Goal: Task Accomplishment & Management: Manage account settings

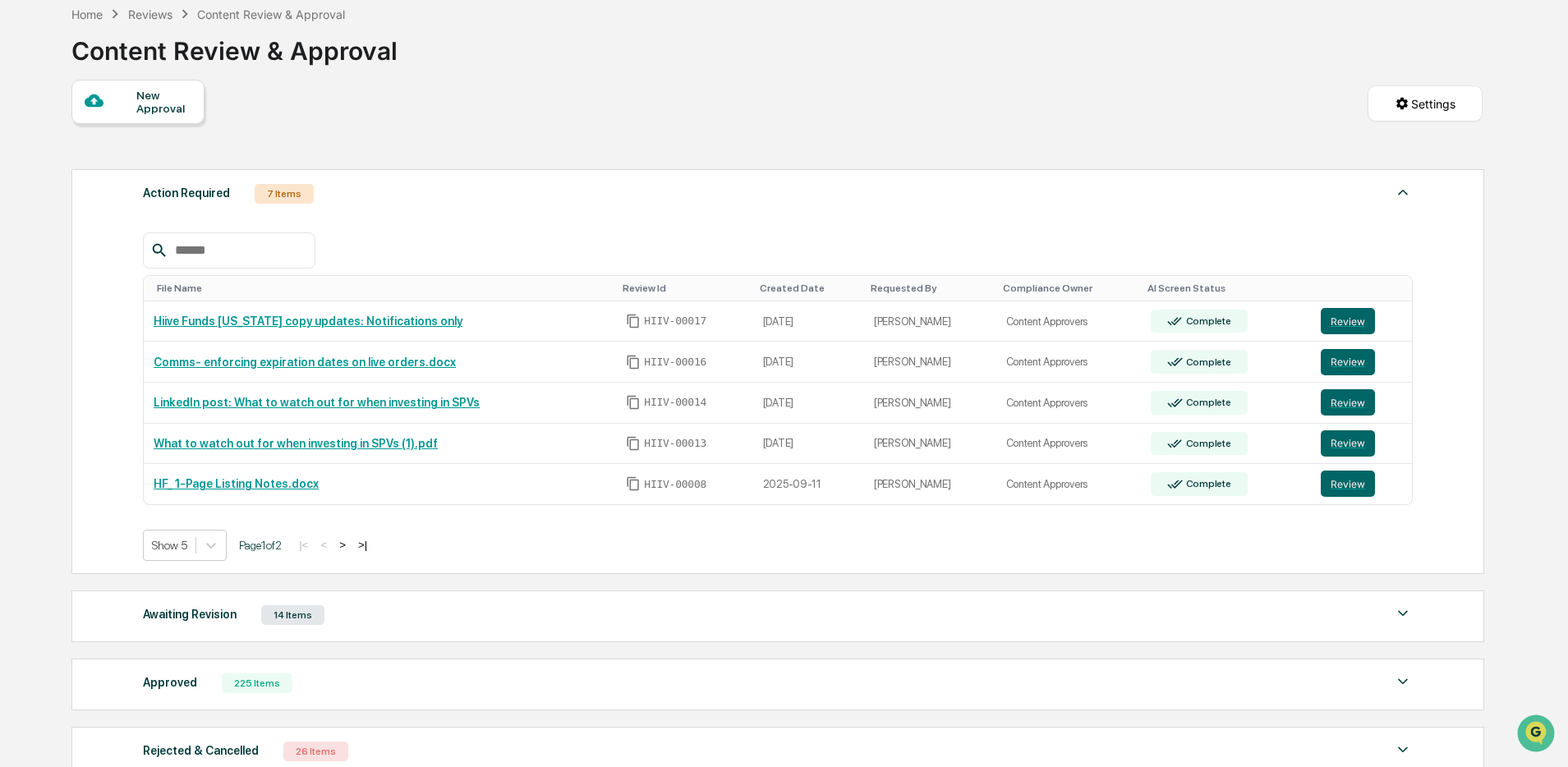
scroll to position [89, 0]
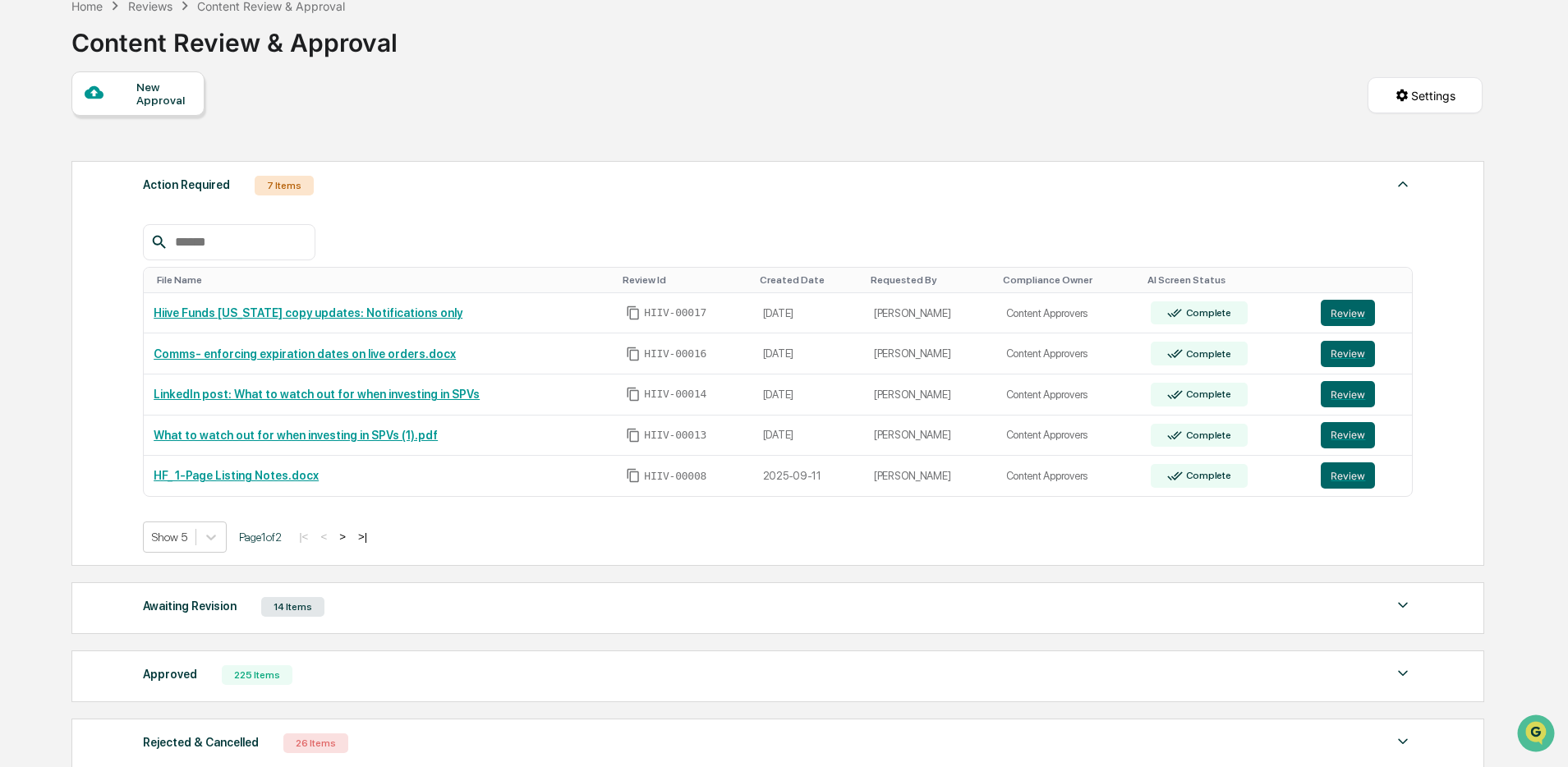
click at [351, 532] on button ">" at bounding box center [342, 537] width 17 height 14
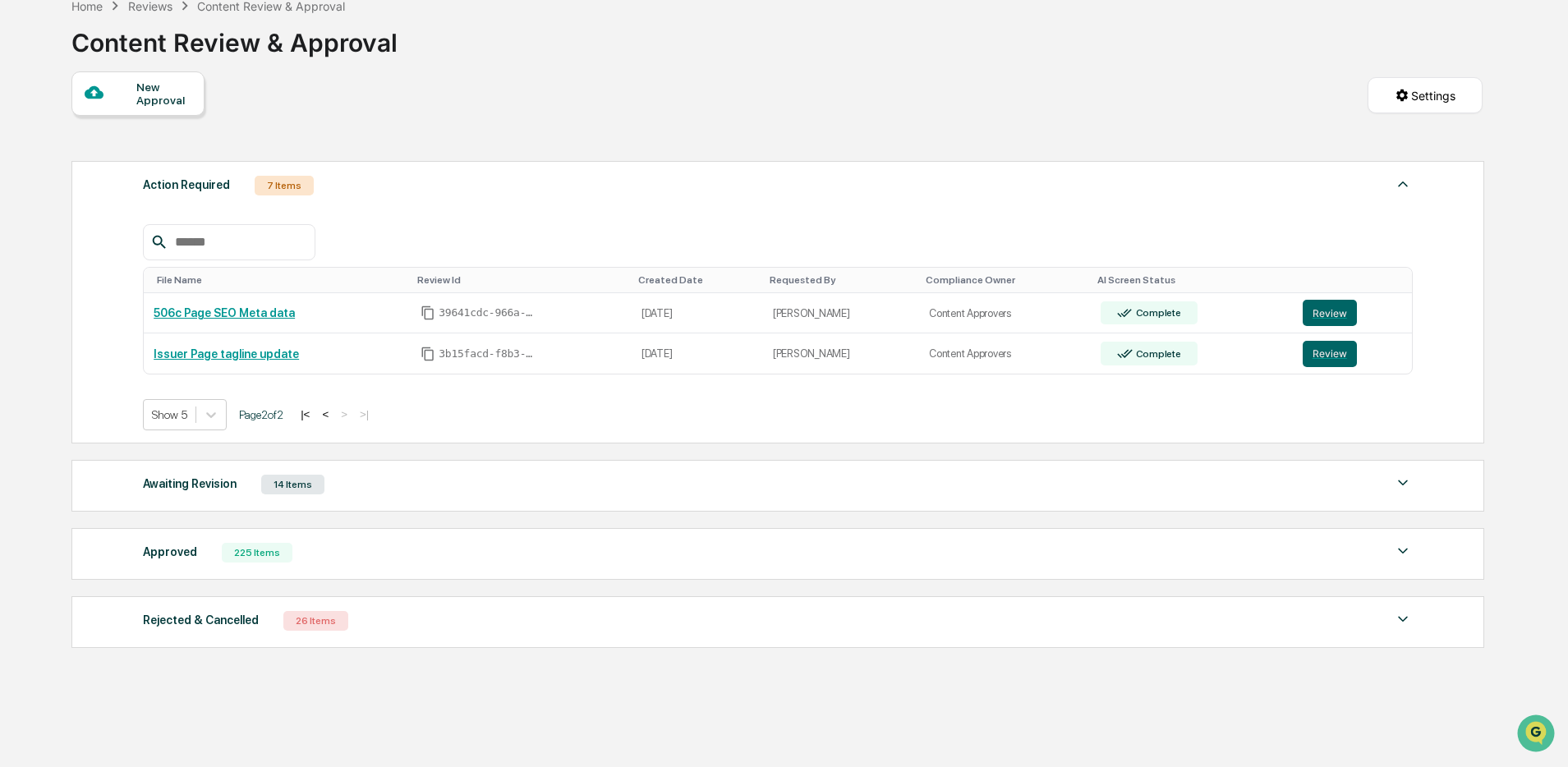
click at [334, 416] on button "<" at bounding box center [325, 414] width 17 height 14
